Goal: Navigation & Orientation: Find specific page/section

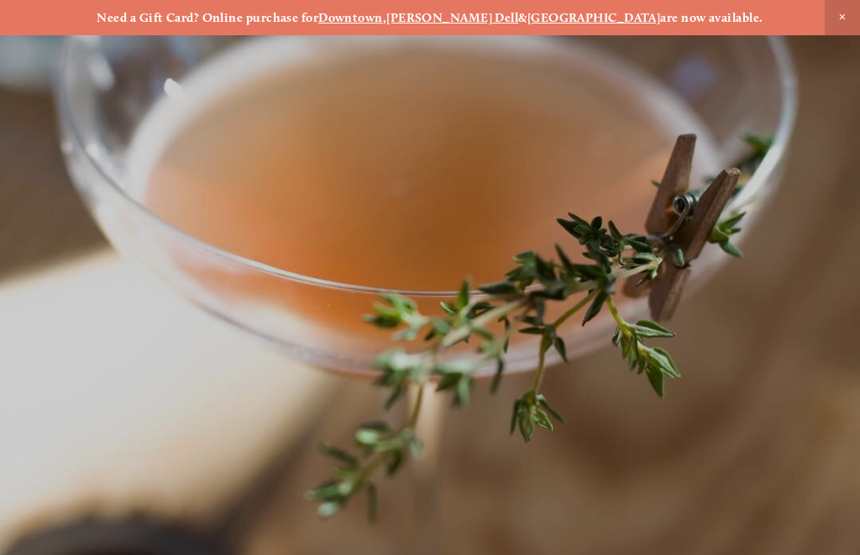
scroll to position [-35, 0]
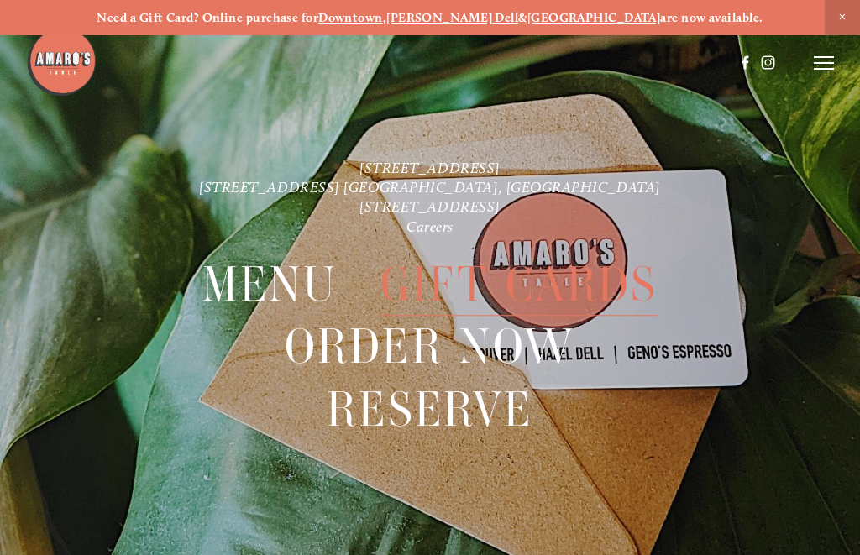
click at [826, 63] on line at bounding box center [823, 63] width 20 height 0
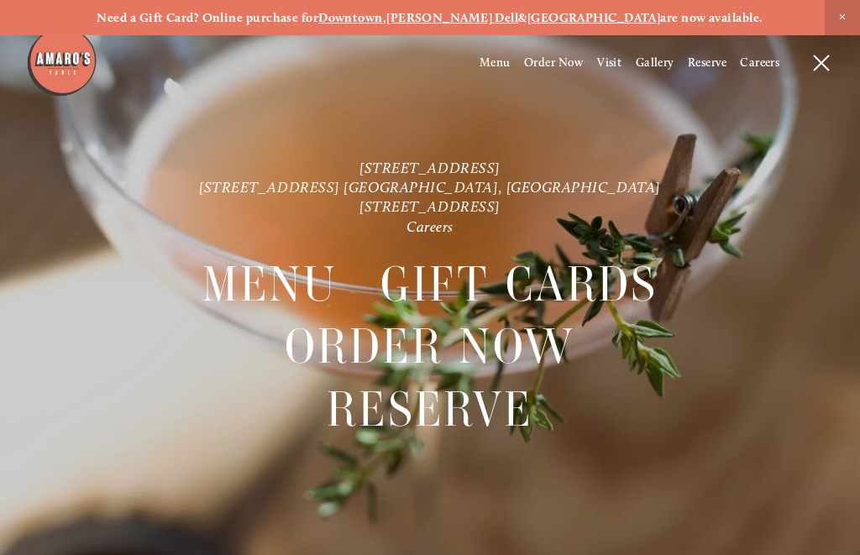
click at [383, 23] on strong "Downtown" at bounding box center [350, 17] width 65 height 15
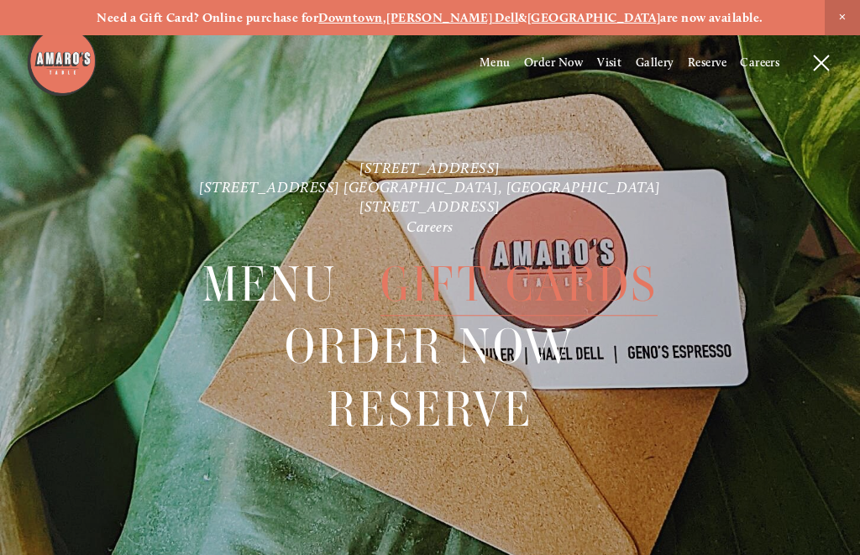
click at [76, 65] on img at bounding box center [61, 61] width 71 height 71
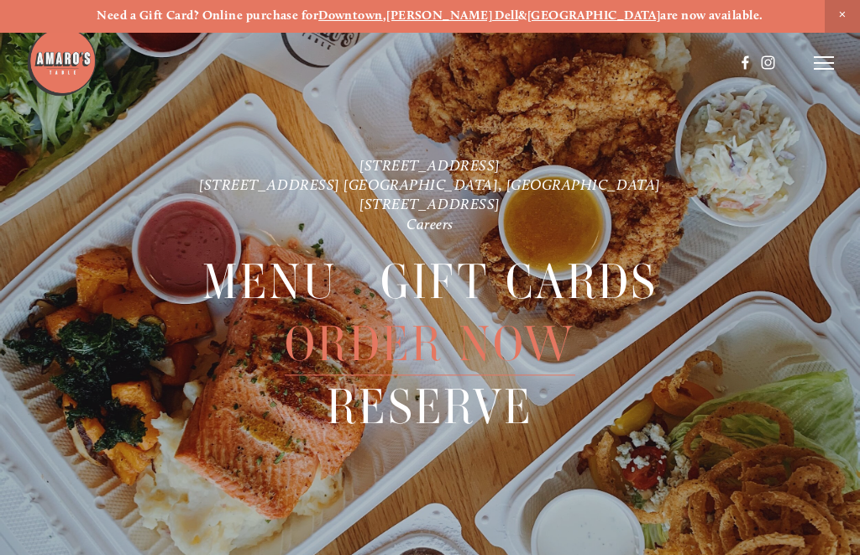
scroll to position [1, 0]
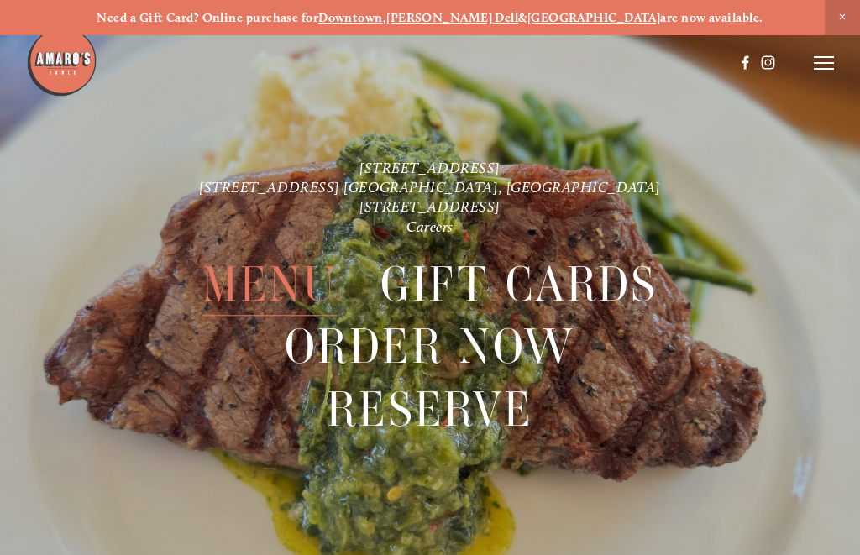
click at [383, 23] on strong "Downtown" at bounding box center [350, 17] width 65 height 15
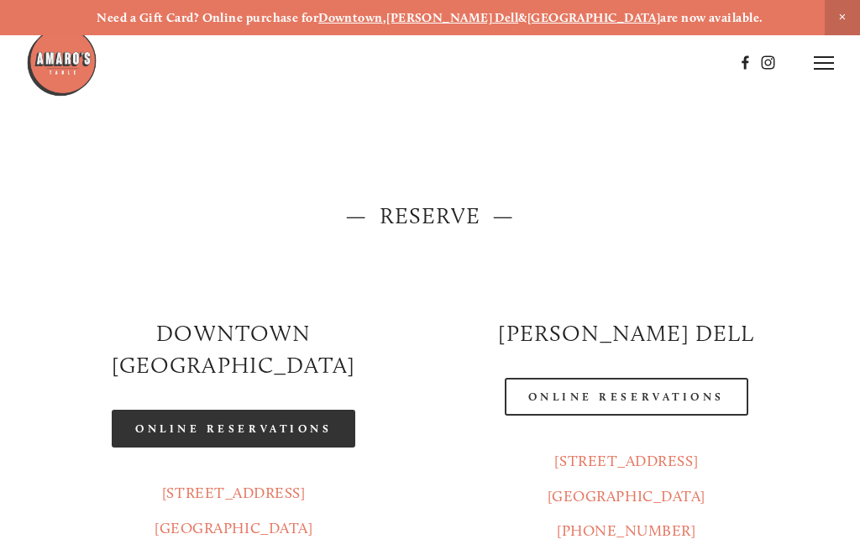
click at [326, 410] on link "Online Reservations" at bounding box center [233, 429] width 243 height 38
